Goal: Check status: Check status

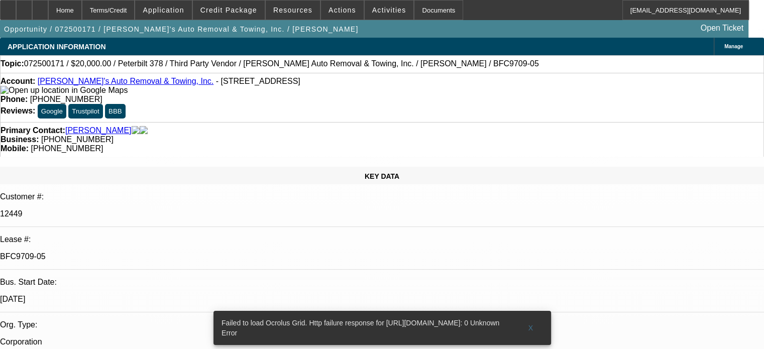
select select "0"
select select "6"
select select "0"
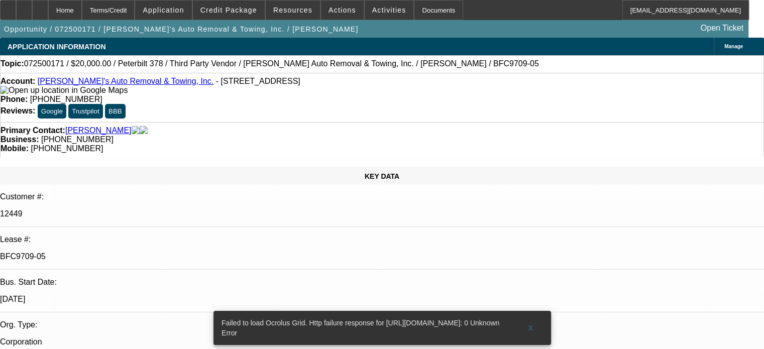
select select "0"
select select "6"
select select "0"
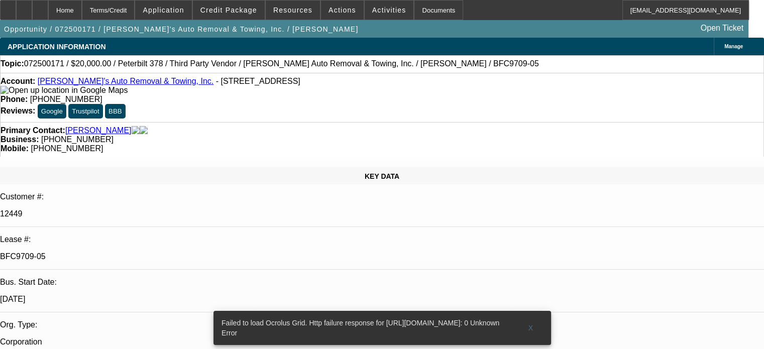
select select "3"
select select "0"
select select "6"
select select "0"
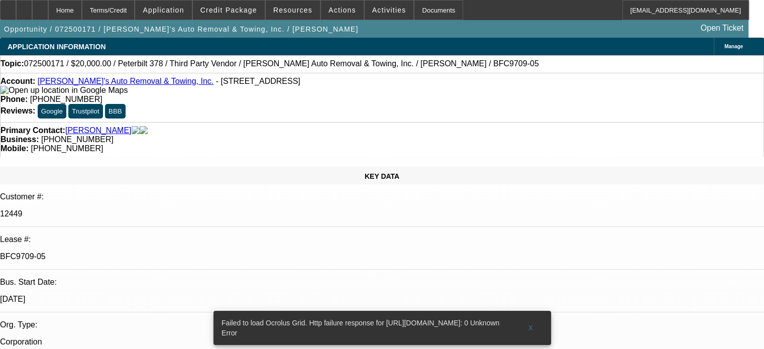
select select "3"
select select "0"
select select "6"
drag, startPoint x: 530, startPoint y: 315, endPoint x: 526, endPoint y: 312, distance: 5.4
click at [530, 324] on span "X" at bounding box center [531, 328] width 6 height 8
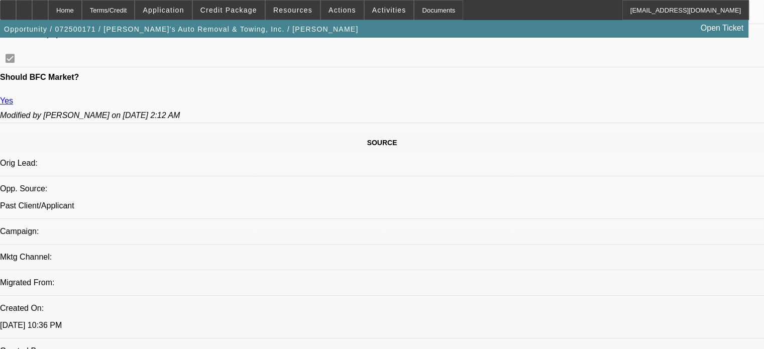
scroll to position [553, 0]
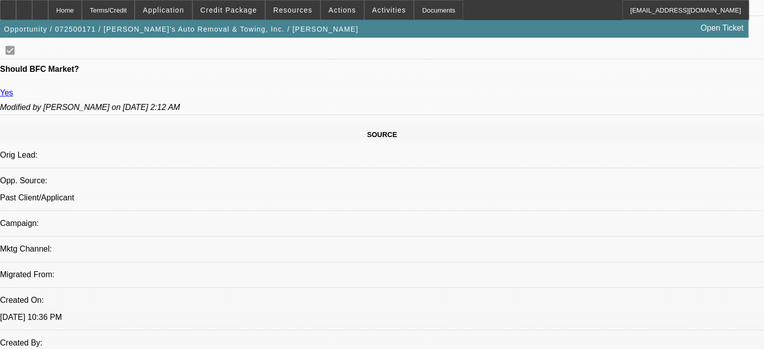
drag, startPoint x: 393, startPoint y: 182, endPoint x: 369, endPoint y: 160, distance: 32.7
drag, startPoint x: 398, startPoint y: 186, endPoint x: 382, endPoint y: 182, distance: 16.5
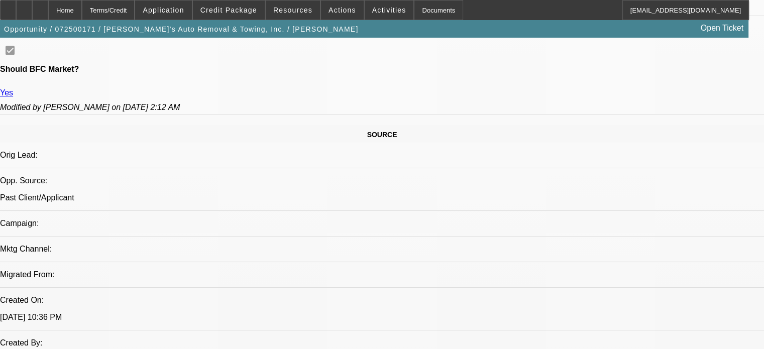
drag, startPoint x: 210, startPoint y: 213, endPoint x: 179, endPoint y: 220, distance: 31.4
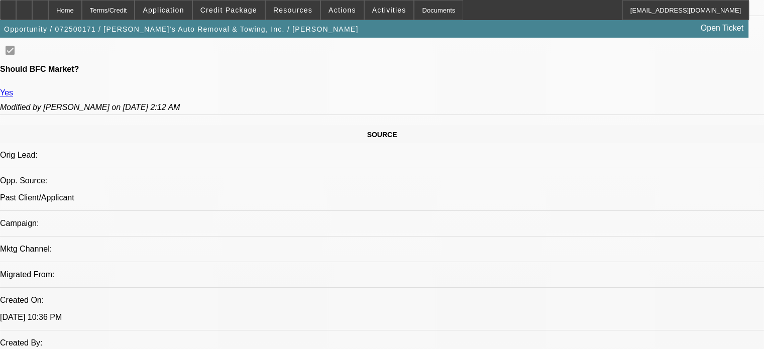
drag, startPoint x: 93, startPoint y: 206, endPoint x: 223, endPoint y: 214, distance: 129.3
